Goal: Find specific page/section: Find specific page/section

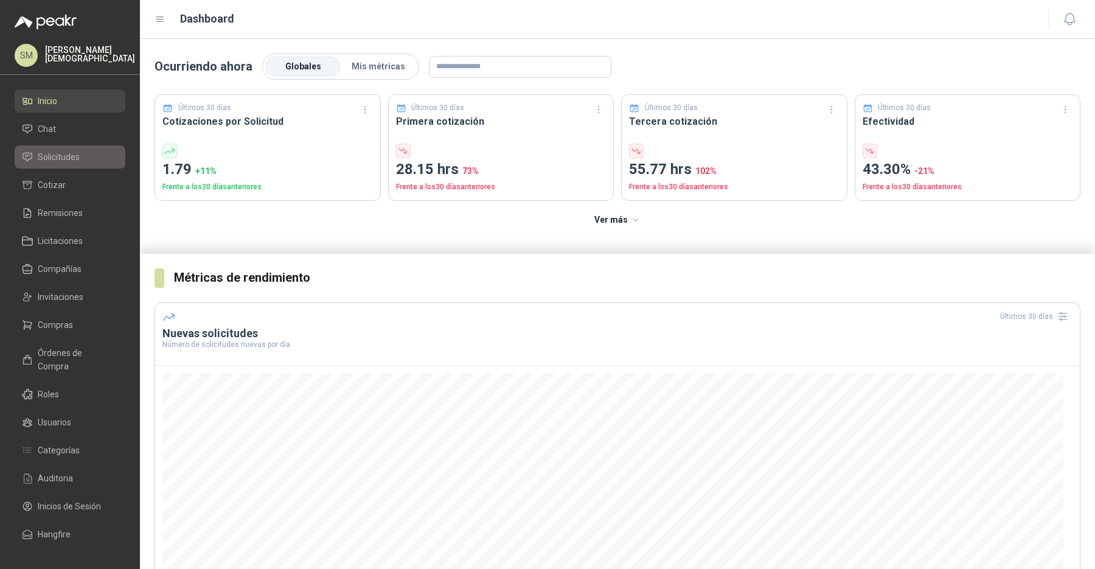
click at [47, 158] on span "Solicitudes" at bounding box center [59, 156] width 42 height 13
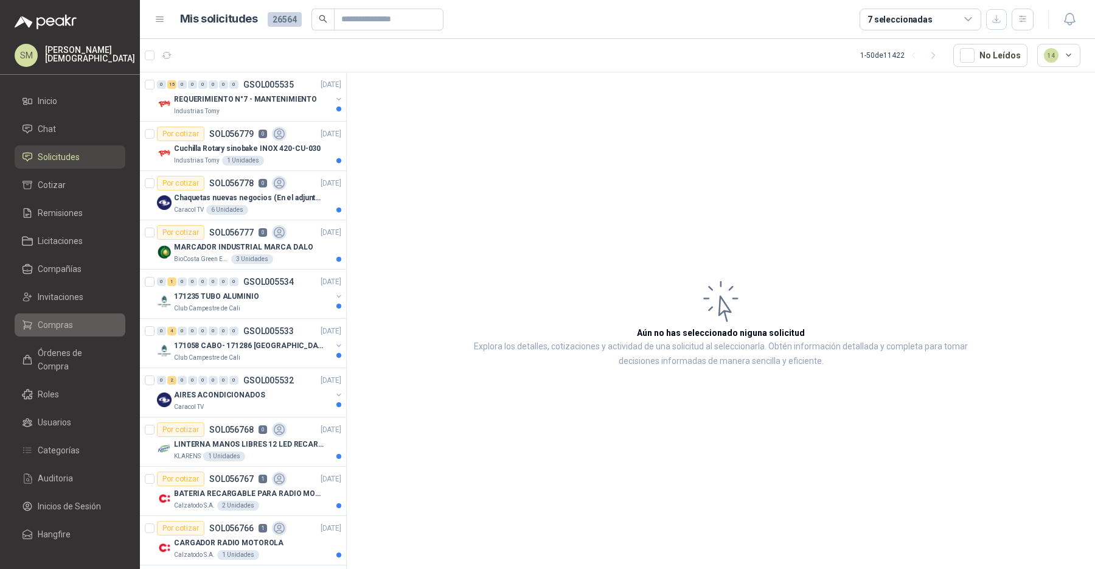
click at [68, 326] on span "Compras" at bounding box center [55, 324] width 35 height 13
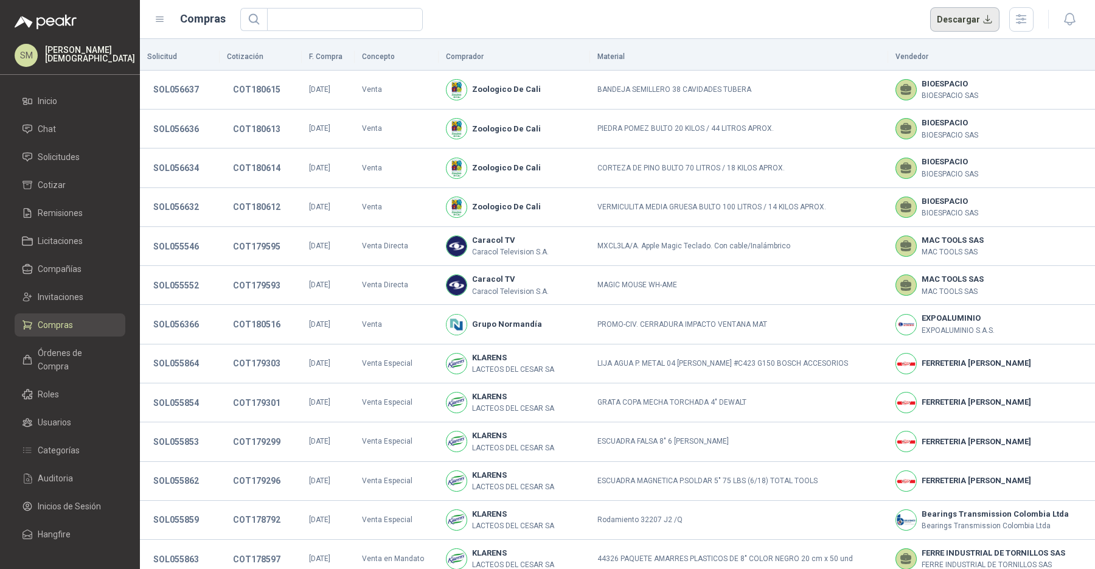
click at [969, 18] on button "Descargar" at bounding box center [966, 19] width 70 height 24
